Goal: Check status: Check status

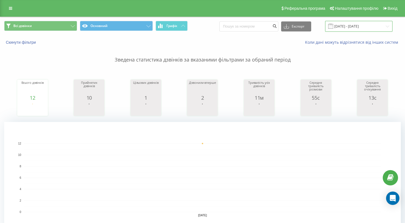
click at [348, 28] on input "[DATE] - [DATE]" at bounding box center [358, 26] width 67 height 11
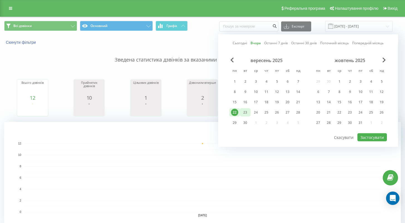
click at [245, 114] on div "23" at bounding box center [244, 112] width 7 height 7
click at [366, 137] on button "Застосувати" at bounding box center [371, 137] width 29 height 8
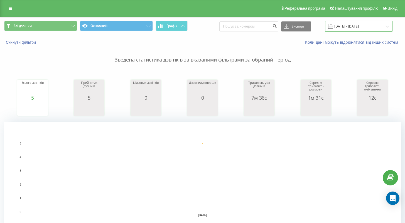
click at [357, 28] on input "[DATE] - [DATE]" at bounding box center [358, 26] width 67 height 11
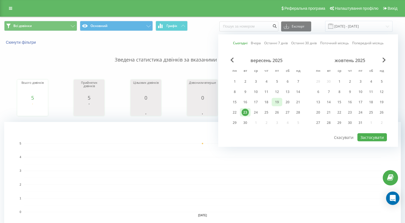
click at [279, 102] on div "19" at bounding box center [276, 101] width 7 height 7
click at [366, 135] on button "Застосувати" at bounding box center [371, 137] width 29 height 8
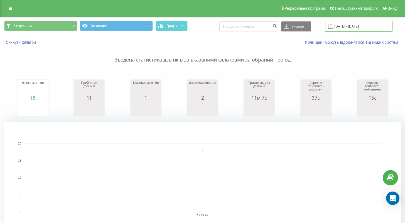
click at [359, 31] on input "[DATE] - [DATE]" at bounding box center [358, 26] width 67 height 11
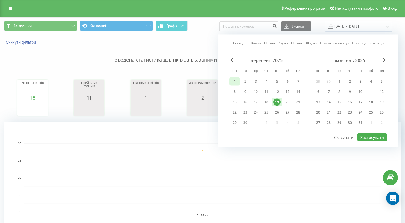
click at [234, 82] on div "1" at bounding box center [234, 81] width 7 height 7
click at [278, 103] on div "19" at bounding box center [276, 101] width 7 height 7
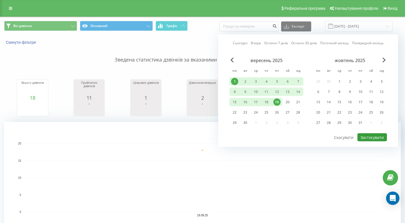
click at [368, 137] on button "Застосувати" at bounding box center [371, 137] width 29 height 8
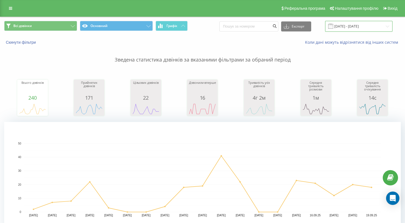
click at [355, 28] on input "[DATE] - [DATE]" at bounding box center [358, 26] width 67 height 11
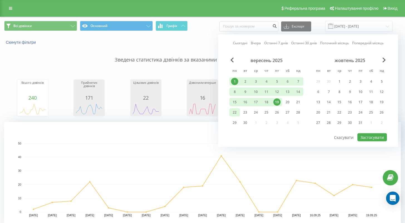
click at [236, 114] on div "22" at bounding box center [234, 112] width 7 height 7
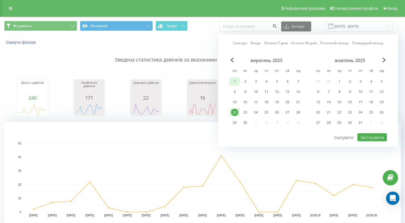
click at [235, 80] on div "1" at bounding box center [234, 81] width 7 height 7
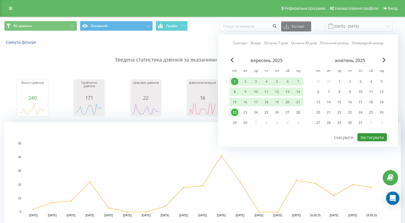
click at [369, 137] on button "Застосувати" at bounding box center [371, 137] width 29 height 8
type input "[DATE] - [DATE]"
